Goal: Task Accomplishment & Management: Manage account settings

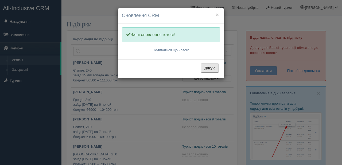
click at [214, 70] on button "Дякую" at bounding box center [210, 68] width 18 height 9
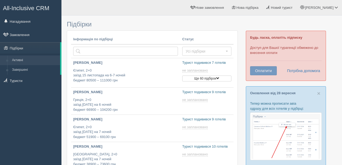
type input "[DATE] 12:00"
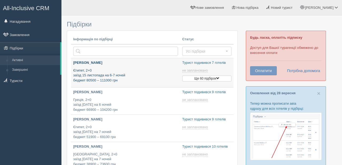
click at [111, 69] on p "Єгипет, 2+0 заїзд 15 листопада на 6-7 ночей бюджет 80500 – 111000 грн" at bounding box center [125, 75] width 105 height 15
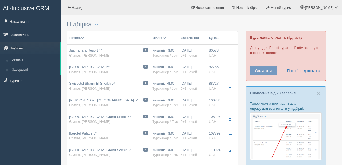
click at [30, 91] on div "All-Inclusive CRM Нагадування Замовлення Підбірки" at bounding box center [30, 82] width 61 height 165
click at [32, 37] on link "Замовлення" at bounding box center [30, 35] width 61 height 12
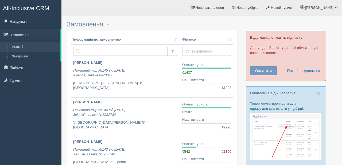
click at [42, 97] on div "All-Inclusive CRM Нагадування Замовлення Активні Завершені" at bounding box center [30, 82] width 61 height 165
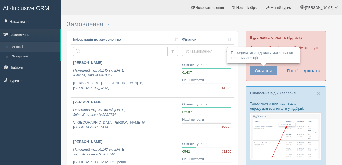
click at [259, 70] on button "Оплатити" at bounding box center [263, 70] width 27 height 9
click at [268, 73] on button "Оплатити" at bounding box center [263, 70] width 27 height 9
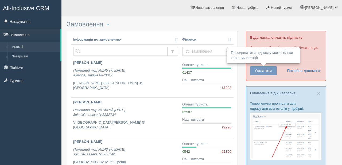
click at [268, 73] on button "Оплатити" at bounding box center [263, 70] width 27 height 9
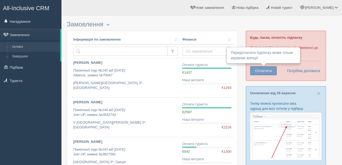
click at [268, 73] on button "Оплатити" at bounding box center [263, 70] width 27 height 9
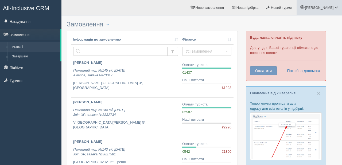
click at [326, 4] on link "[PERSON_NAME]" at bounding box center [318, 7] width 45 height 15
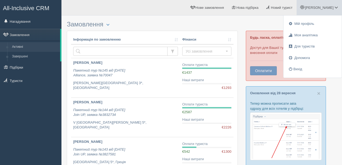
click at [253, 18] on div at bounding box center [202, 10] width 270 height 15
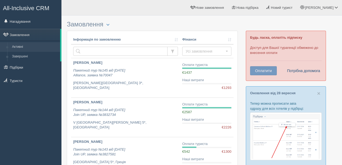
click at [299, 69] on link "Потрібна допомога" at bounding box center [301, 70] width 37 height 9
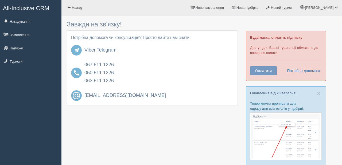
click at [10, 126] on div "All-Inclusive CRM Нагадування Замовлення Підбірки" at bounding box center [30, 82] width 61 height 165
